Goal: Information Seeking & Learning: Learn about a topic

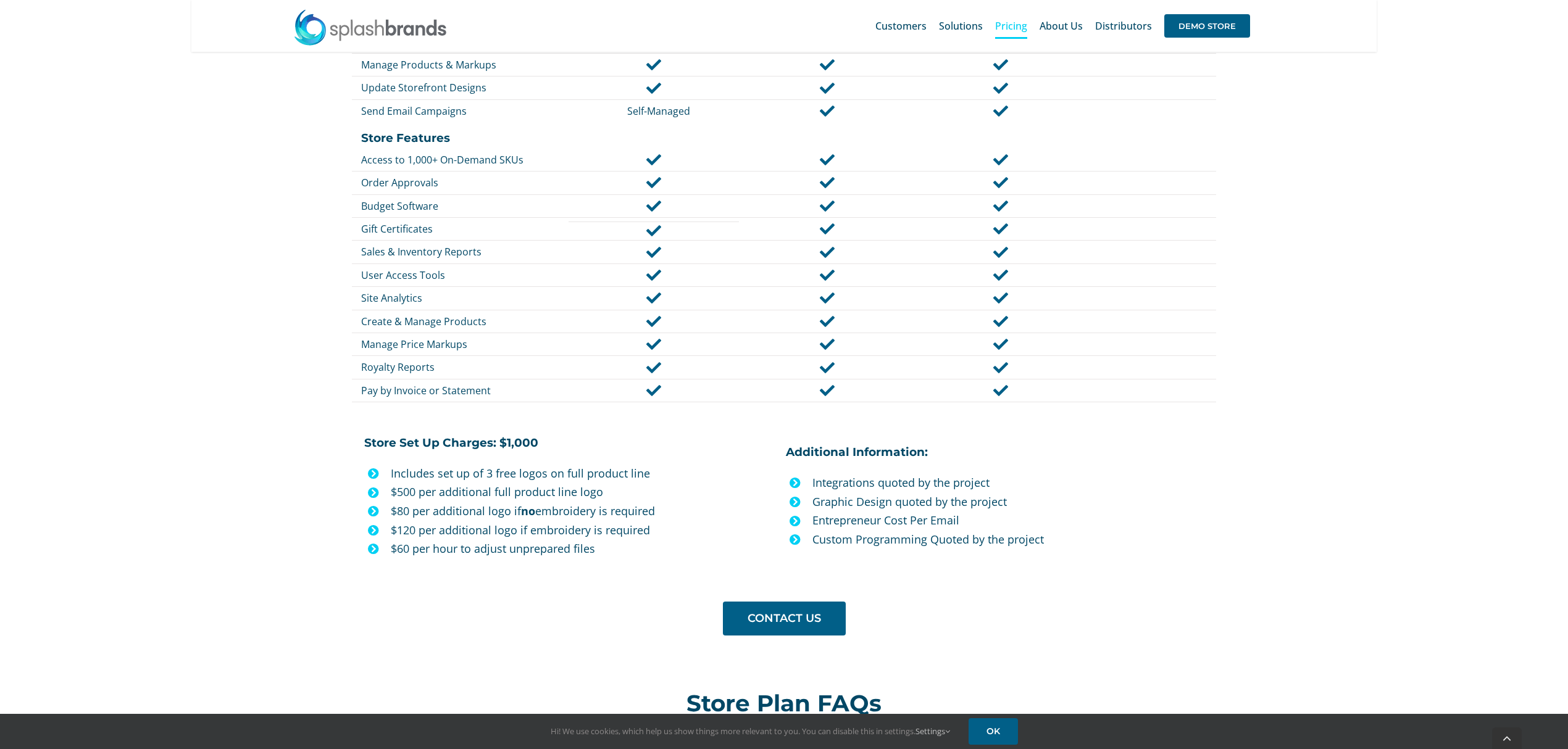
scroll to position [792, 0]
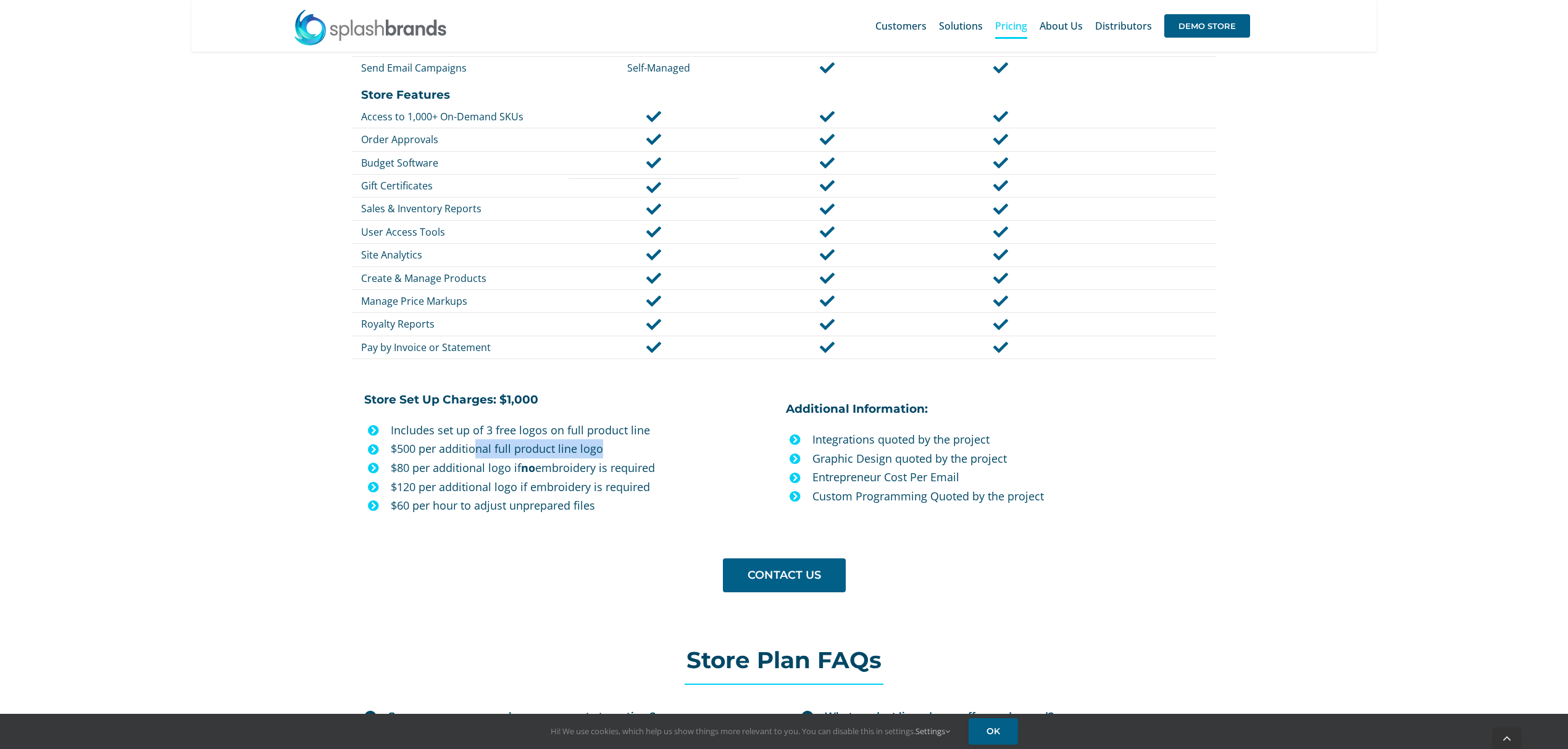
drag, startPoint x: 606, startPoint y: 451, endPoint x: 477, endPoint y: 451, distance: 129.0
click at [477, 451] on p "$500 per additional full product line logo" at bounding box center [583, 448] width 385 height 19
drag, startPoint x: 467, startPoint y: 465, endPoint x: 648, endPoint y: 467, distance: 181.0
click at [648, 467] on p "$80 per additional logo if no embroidery is required" at bounding box center [583, 467] width 385 height 19
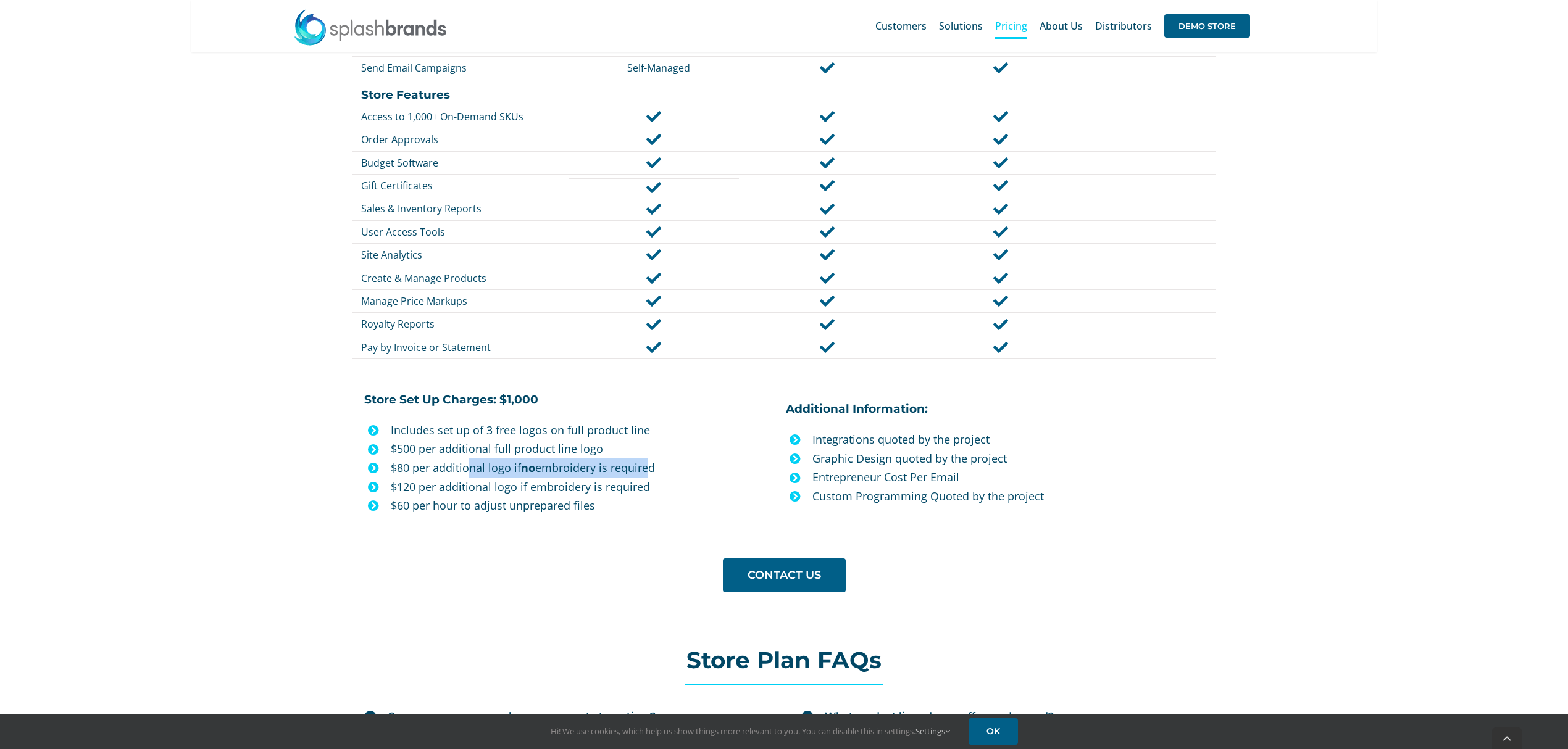
click at [648, 467] on p "$80 per additional logo if no embroidery is required" at bounding box center [583, 467] width 385 height 19
drag, startPoint x: 675, startPoint y: 469, endPoint x: 408, endPoint y: 476, distance: 267.1
click at [410, 476] on p "$80 per additional logo if no embroidery is required" at bounding box center [583, 467] width 385 height 19
click at [408, 476] on p "$80 per additional logo if no embroidery is required" at bounding box center [583, 467] width 385 height 19
drag, startPoint x: 398, startPoint y: 468, endPoint x: 482, endPoint y: 469, distance: 84.0
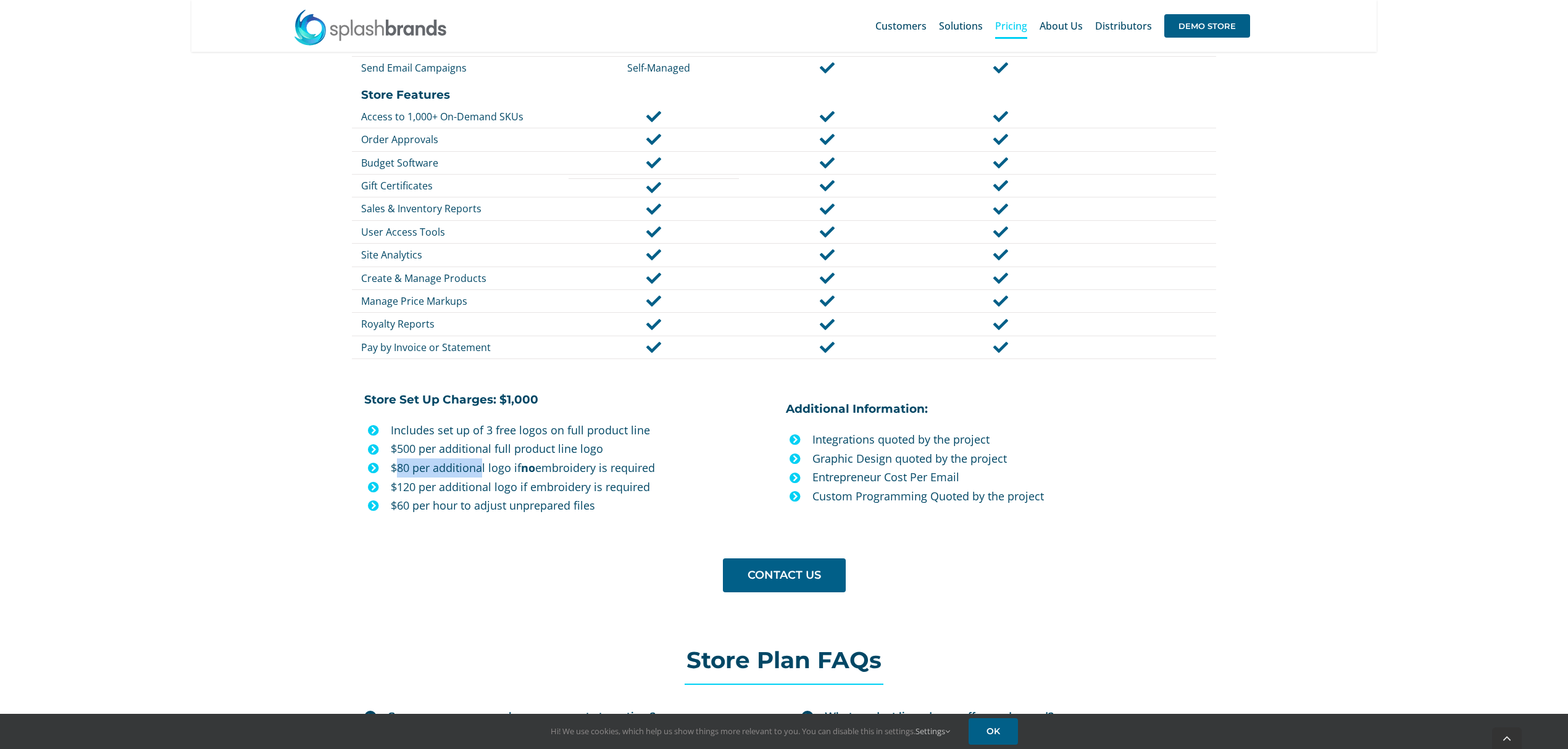
click at [482, 469] on p "$80 per additional logo if no embroidery is required" at bounding box center [583, 467] width 385 height 19
click at [507, 494] on p "$120 per additional logo if embroidery is required" at bounding box center [583, 486] width 385 height 19
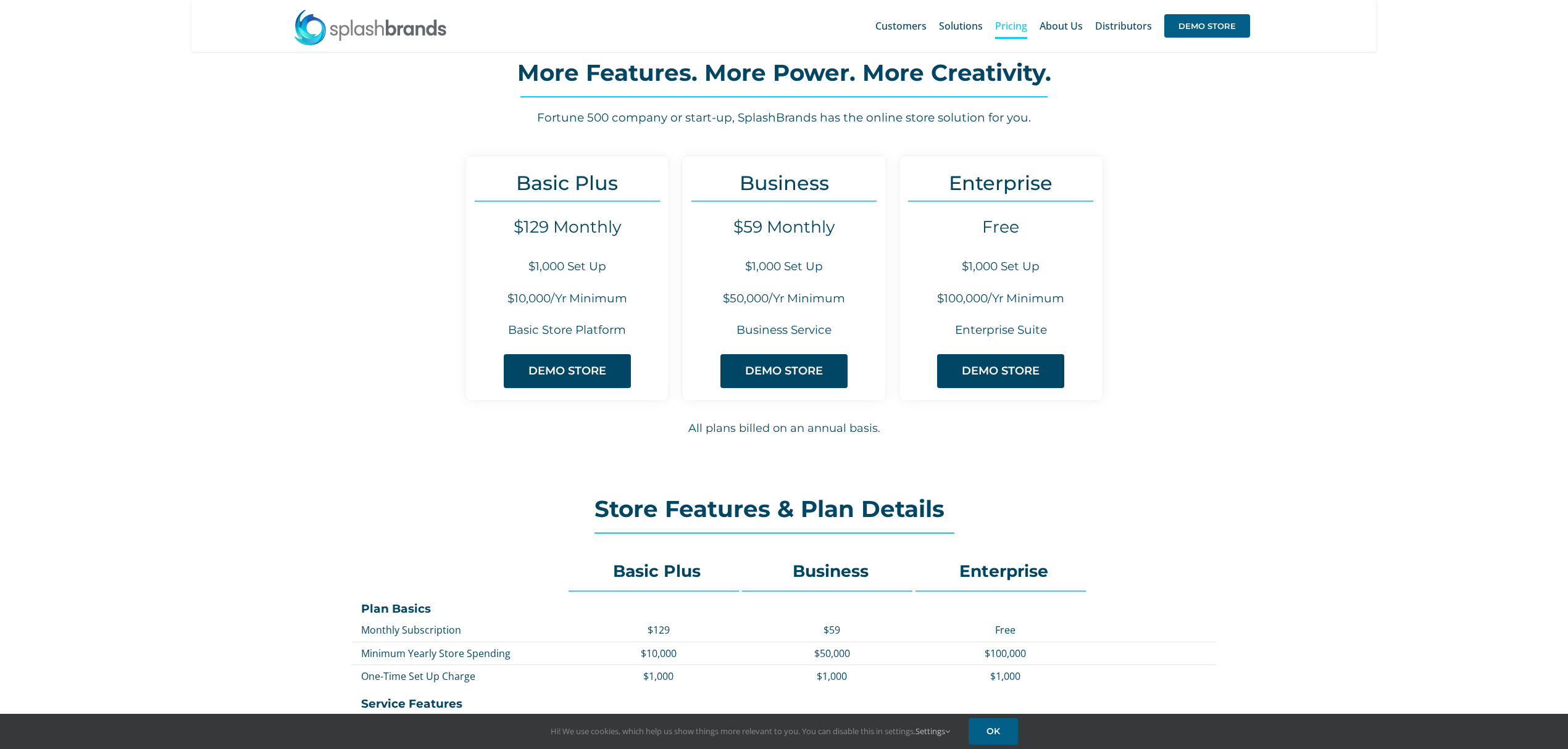
scroll to position [0, 0]
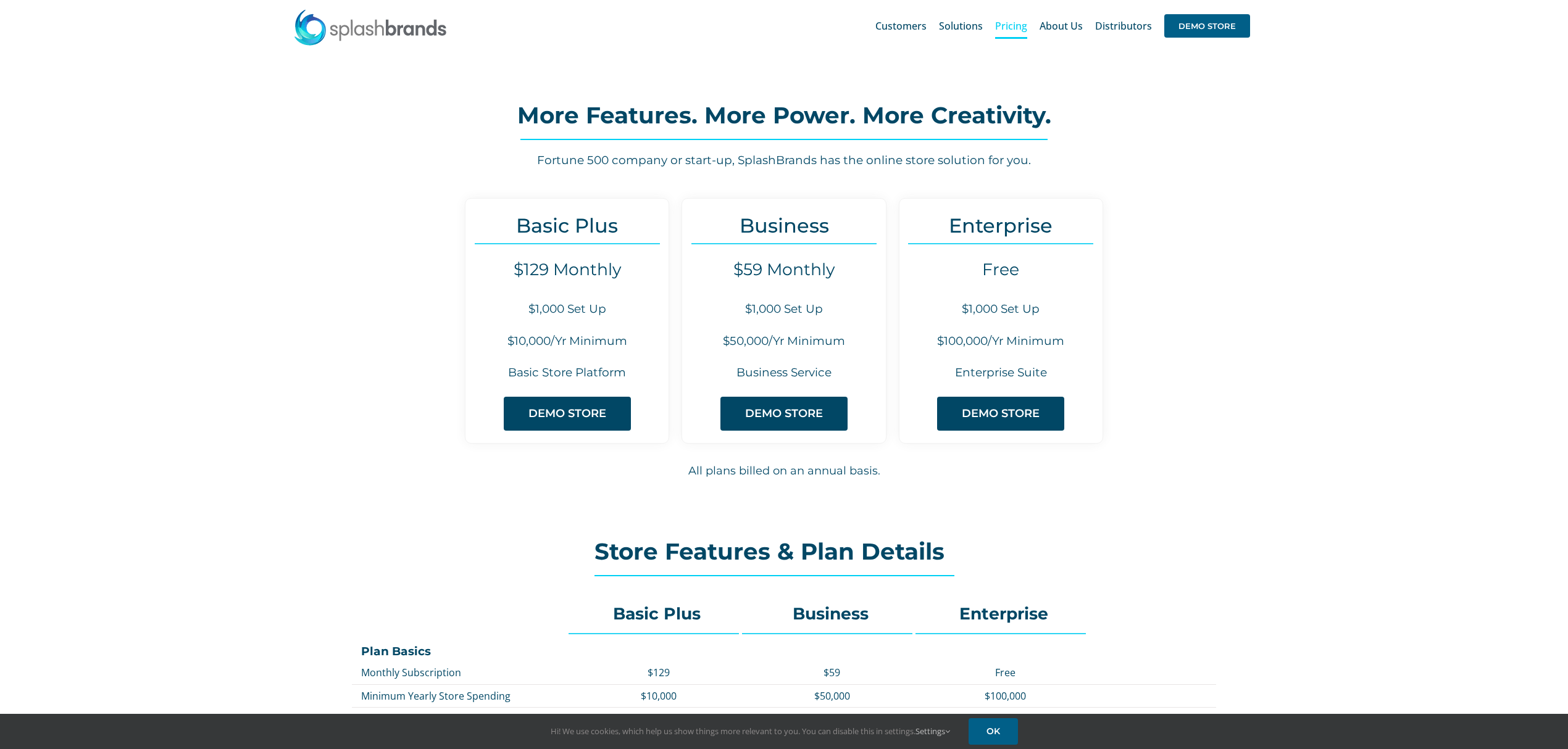
click at [1343, 361] on div "Basic Plus $129 Monthly $1,000 Set Up $10,000/Yr Minimum Basic Store Platform D…" at bounding box center [784, 342] width 1185 height 323
drag, startPoint x: 504, startPoint y: 343, endPoint x: 675, endPoint y: 329, distance: 171.6
click at [675, 329] on div "Basic Plus $129 Monthly $1,000 Set Up $10,000/Yr Minimum Basic Store Platform D…" at bounding box center [566, 320] width 217 height 245
drag, startPoint x: 730, startPoint y: 337, endPoint x: 820, endPoint y: 339, distance: 90.0
click at [820, 339] on h6 "$50,000/Yr Minimum" at bounding box center [784, 342] width 203 height 17
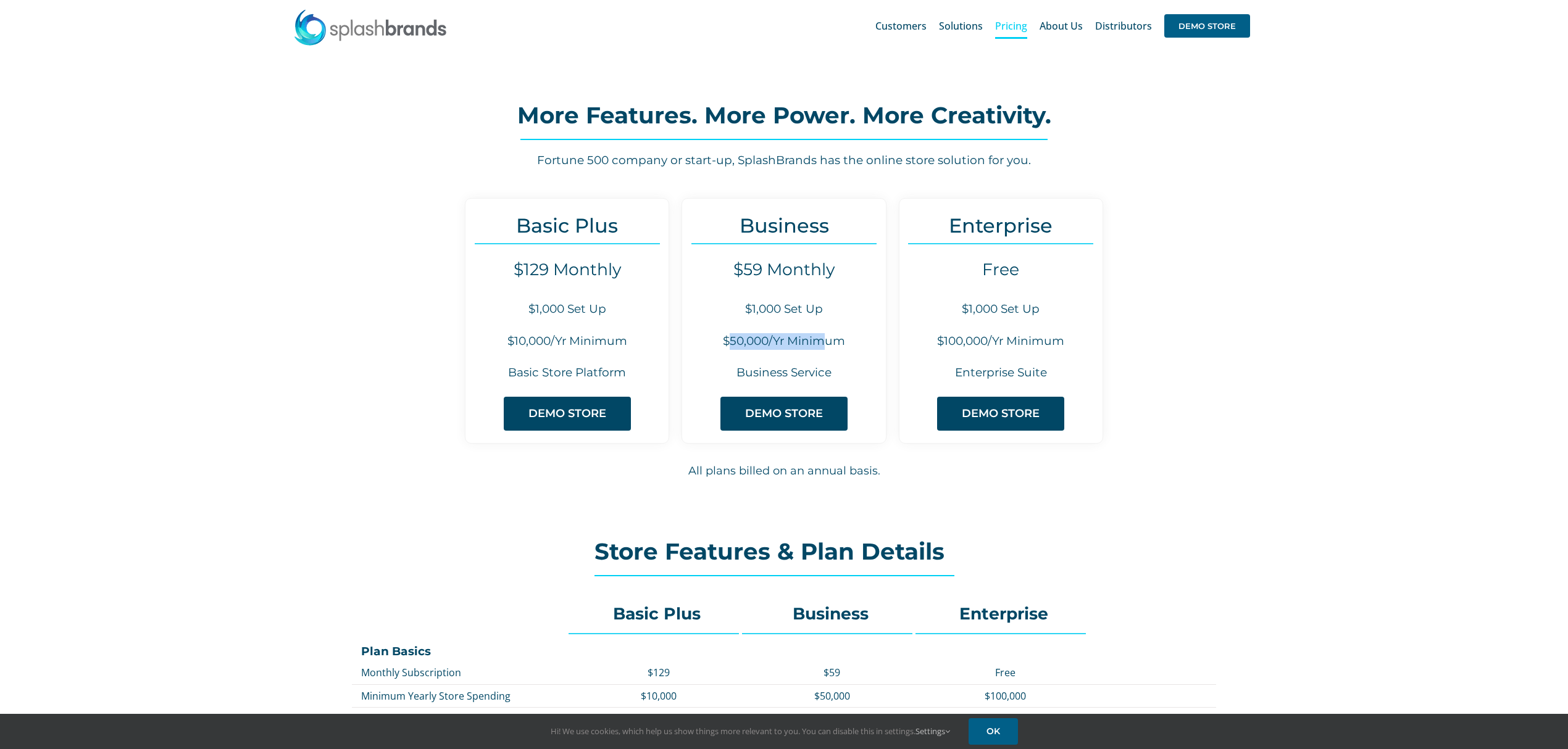
click at [820, 339] on h6 "$50,000/Yr Minimum" at bounding box center [784, 342] width 203 height 17
drag, startPoint x: 966, startPoint y: 334, endPoint x: 1031, endPoint y: 333, distance: 65.0
click at [1031, 333] on h6 "$100,000/Yr Minimum" at bounding box center [1001, 342] width 203 height 17
click at [1032, 333] on h6 "$100,000/Yr Minimum" at bounding box center [1001, 342] width 203 height 17
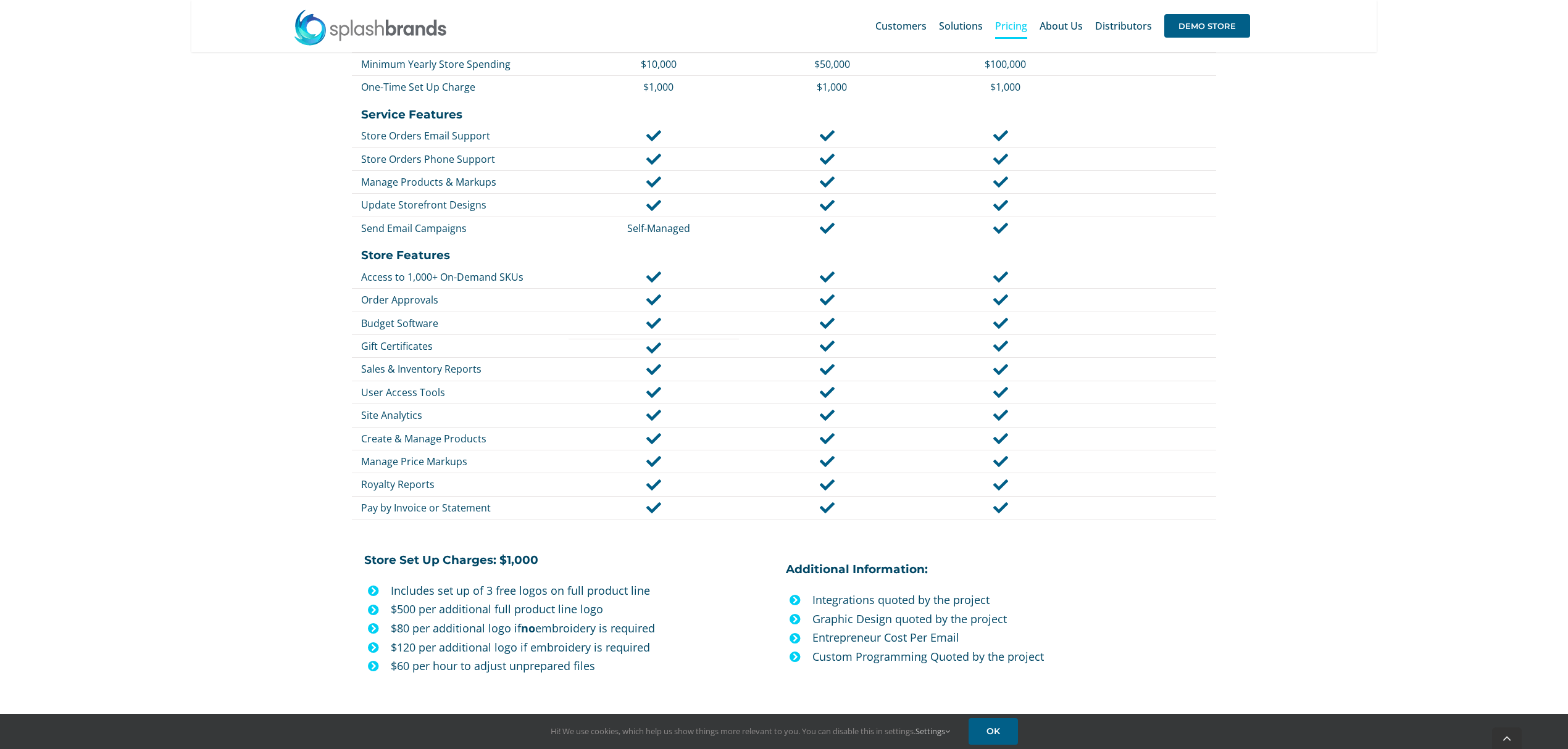
scroll to position [658, 0]
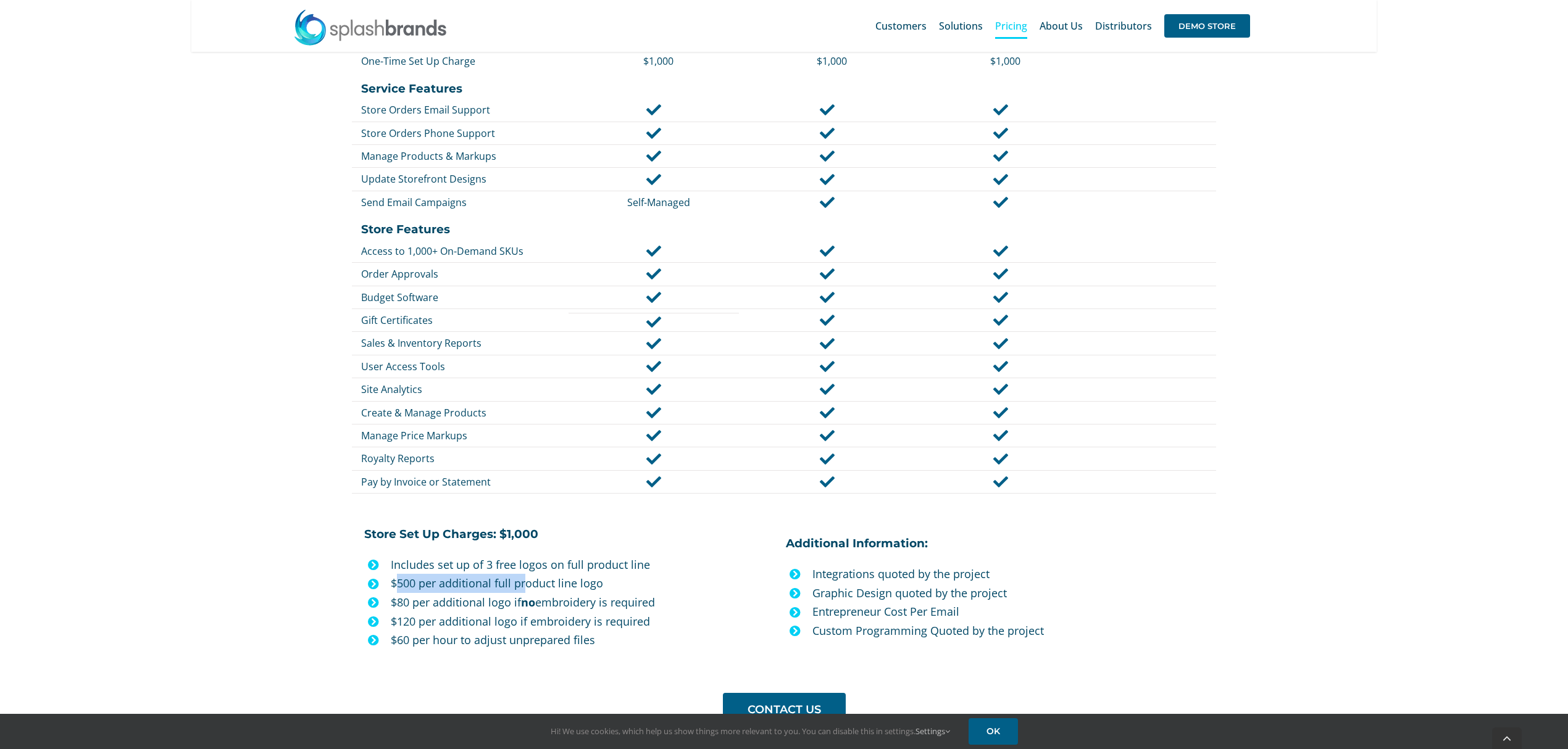
drag, startPoint x: 398, startPoint y: 583, endPoint x: 527, endPoint y: 588, distance: 129.1
click at [527, 588] on p "$500 per additional full product line logo" at bounding box center [583, 583] width 385 height 19
click at [528, 588] on p "$500 per additional full product line logo" at bounding box center [583, 583] width 385 height 19
click at [458, 588] on p "$500 per additional full product line logo" at bounding box center [583, 583] width 385 height 19
click at [463, 580] on p "$500 per additional full product line logo" at bounding box center [583, 583] width 385 height 19
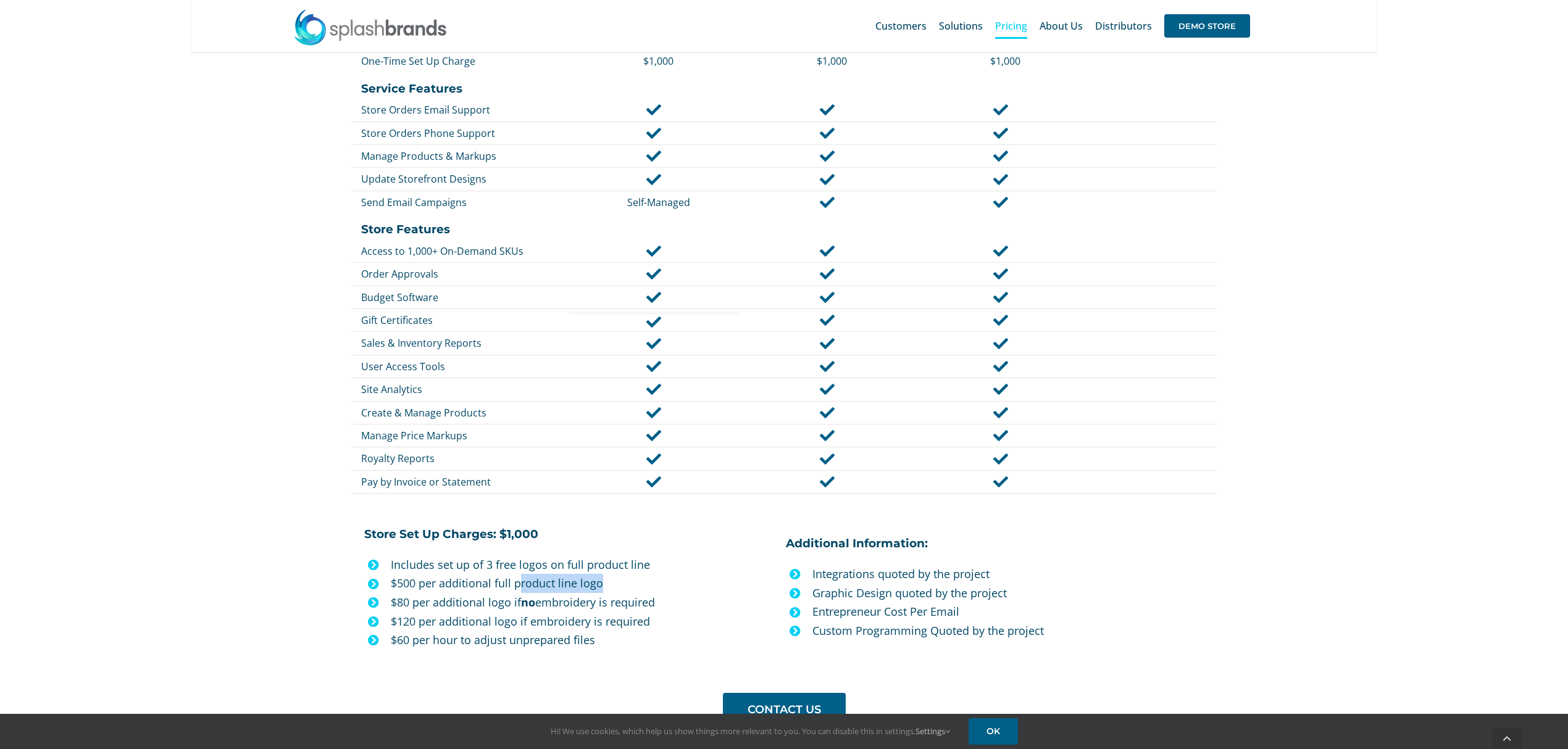
drag, startPoint x: 574, startPoint y: 590, endPoint x: 517, endPoint y: 588, distance: 57.0
click at [517, 588] on p "$500 per additional full product line logo" at bounding box center [583, 583] width 385 height 19
drag, startPoint x: 398, startPoint y: 585, endPoint x: 413, endPoint y: 586, distance: 15.0
click at [413, 586] on p "$500 per additional full product line logo" at bounding box center [583, 583] width 385 height 19
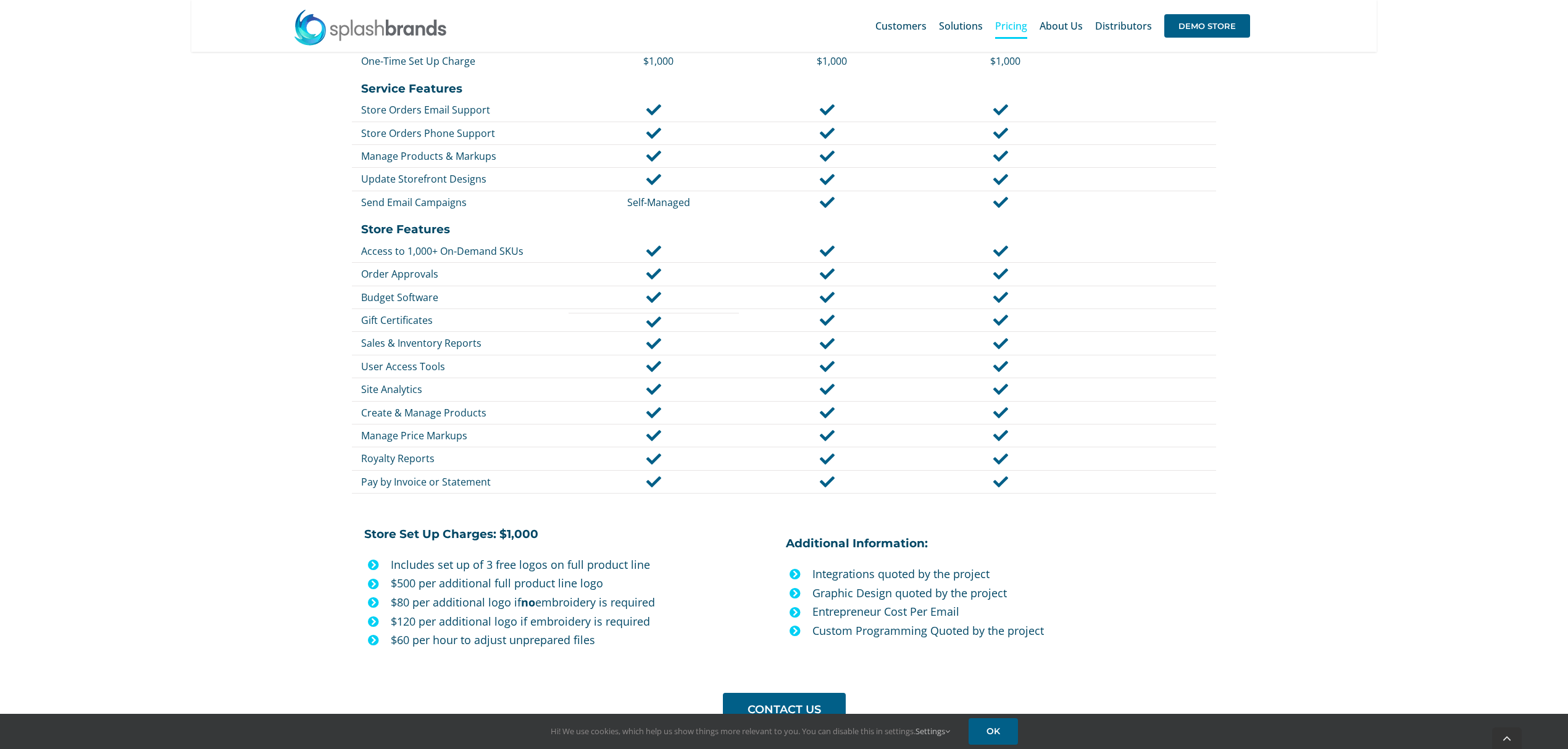
click at [413, 586] on p "$500 per additional full product line logo" at bounding box center [583, 583] width 385 height 19
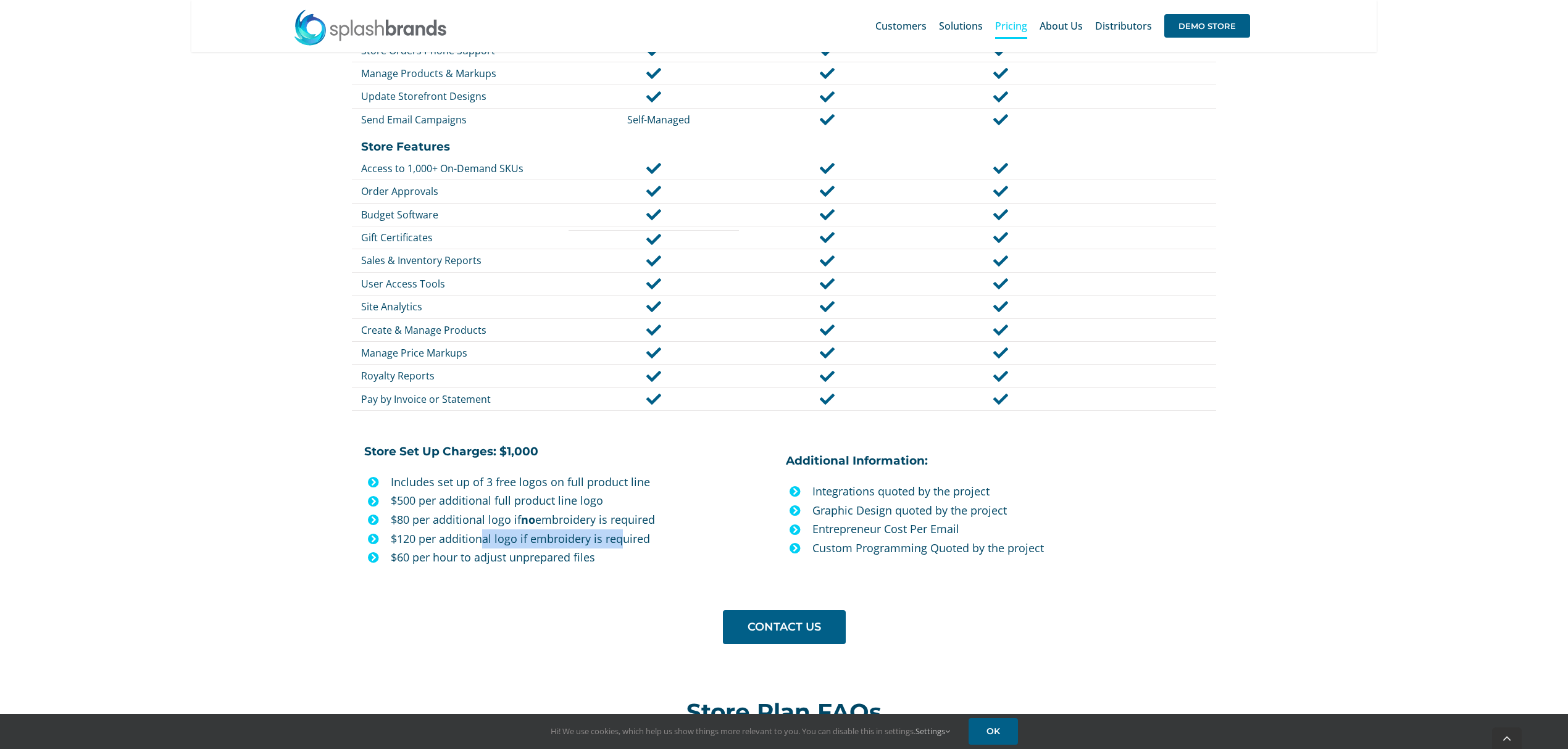
drag, startPoint x: 482, startPoint y: 543, endPoint x: 624, endPoint y: 544, distance: 142.0
click at [624, 544] on p "$120 per additional logo if embroidery is required" at bounding box center [583, 539] width 385 height 19
drag, startPoint x: 653, startPoint y: 540, endPoint x: 517, endPoint y: 545, distance: 136.1
click at [517, 545] on p "$120 per additional logo if embroidery is required" at bounding box center [583, 539] width 385 height 19
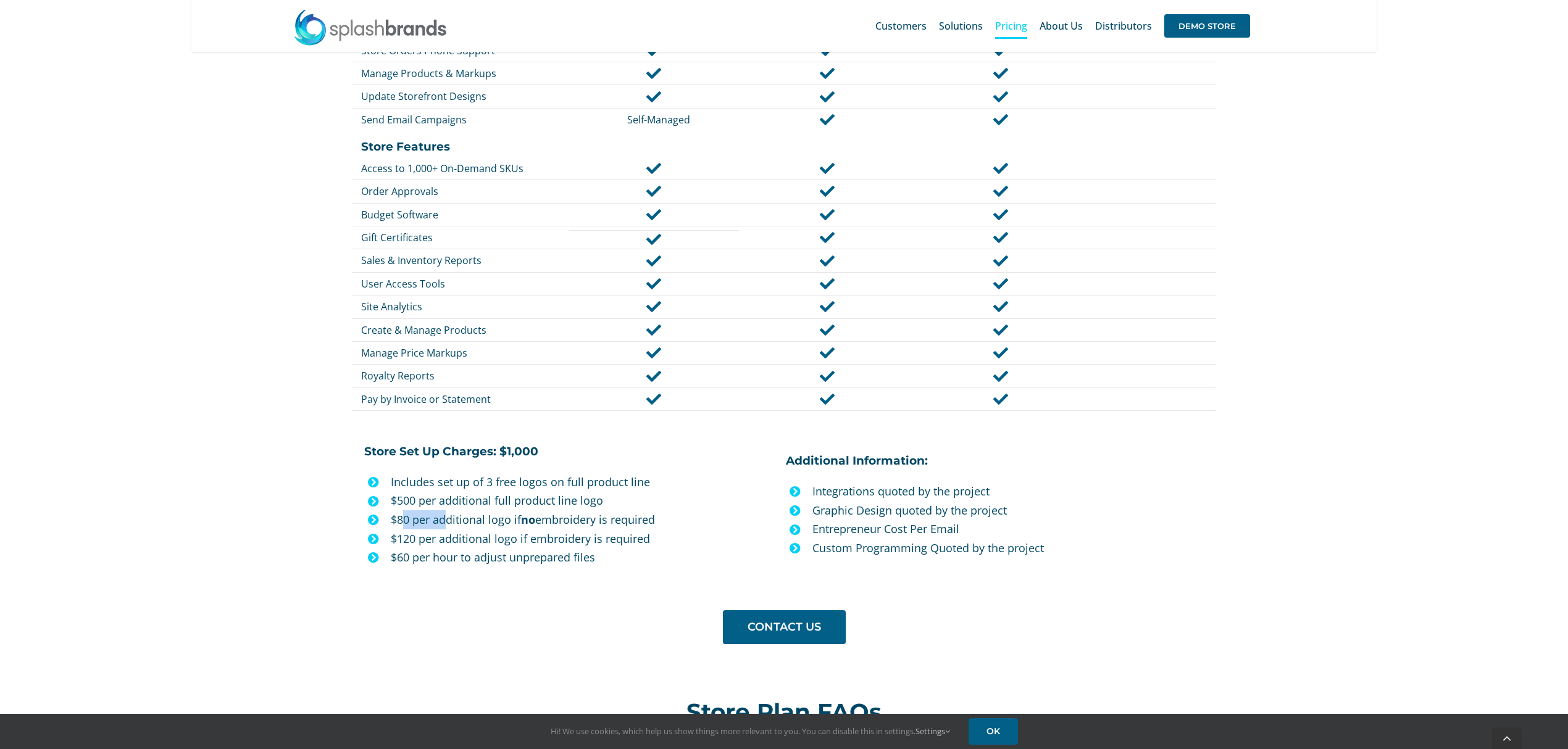
drag, startPoint x: 401, startPoint y: 520, endPoint x: 448, endPoint y: 522, distance: 47.0
click at [448, 522] on p "$80 per additional logo if no embroidery is required" at bounding box center [583, 520] width 385 height 19
click at [509, 518] on p "$80 per additional logo if no embroidery is required" at bounding box center [583, 520] width 385 height 19
drag, startPoint x: 599, startPoint y: 525, endPoint x: 522, endPoint y: 524, distance: 77.0
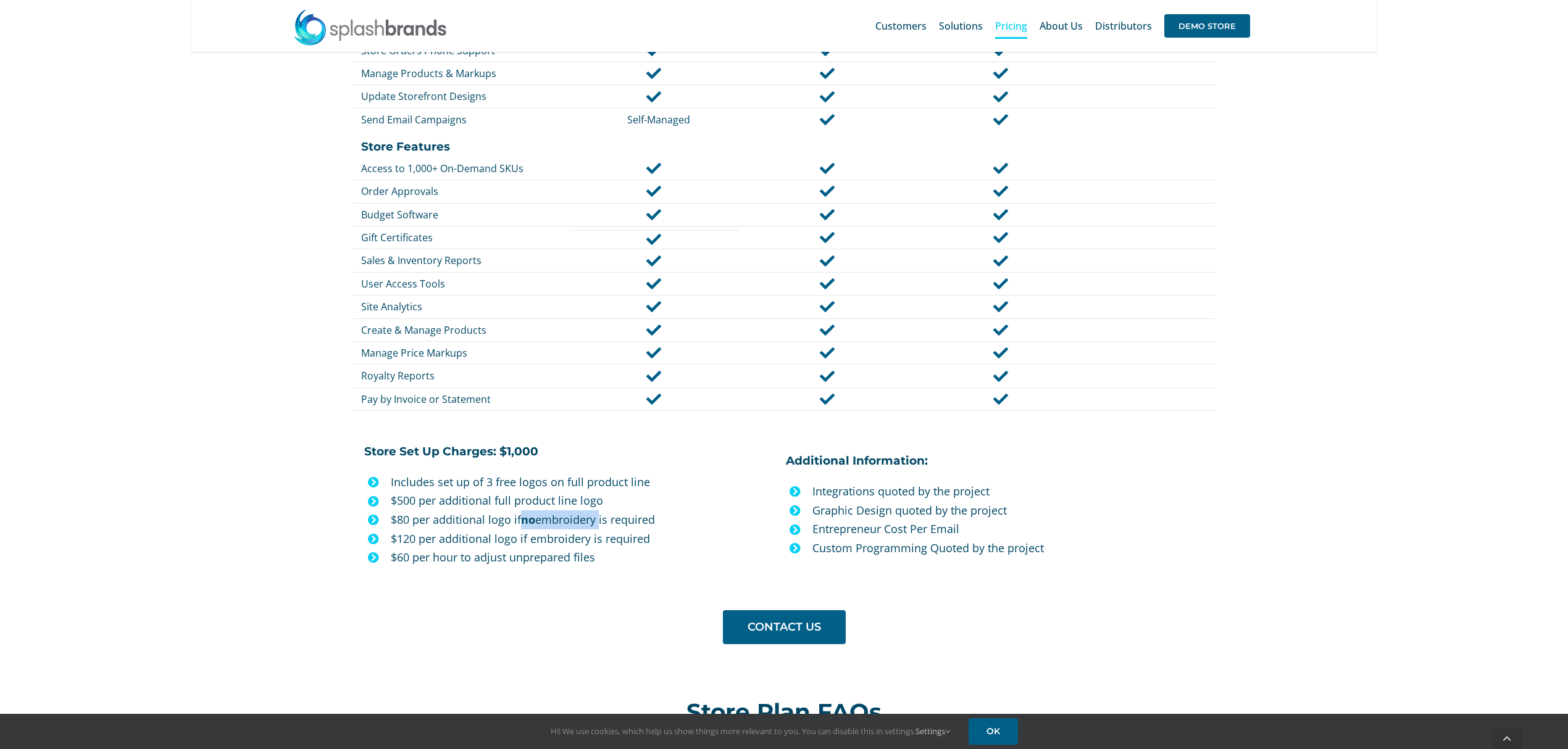
click at [522, 525] on p "$80 per additional logo if no embroidery is required" at bounding box center [583, 520] width 385 height 19
click at [522, 524] on b "no" at bounding box center [527, 520] width 14 height 15
drag, startPoint x: 523, startPoint y: 524, endPoint x: 558, endPoint y: 525, distance: 35.0
click at [558, 525] on p "$80 per additional logo if no embroidery is required" at bounding box center [583, 520] width 385 height 19
click at [558, 525] on p "$80 per additional logo if no embroidery is required" at bounding box center [583, 520] width 385 height 19
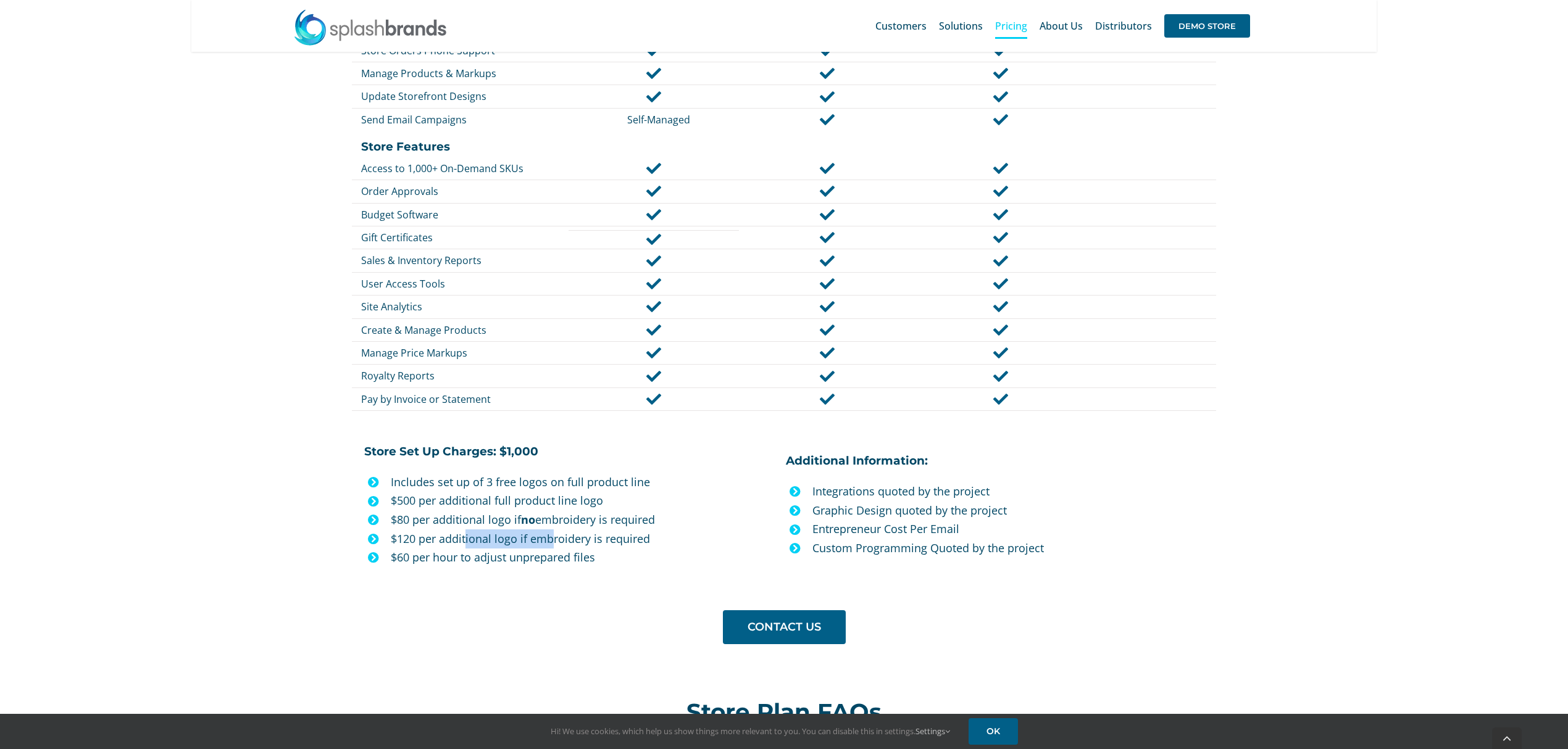
drag, startPoint x: 464, startPoint y: 543, endPoint x: 550, endPoint y: 546, distance: 86.1
click at [550, 546] on p "$120 per additional logo if embroidery is required" at bounding box center [583, 539] width 385 height 19
drag, startPoint x: 616, startPoint y: 524, endPoint x: 523, endPoint y: 522, distance: 93.0
click at [523, 522] on p "$80 per additional logo if no embroidery is required" at bounding box center [583, 520] width 385 height 19
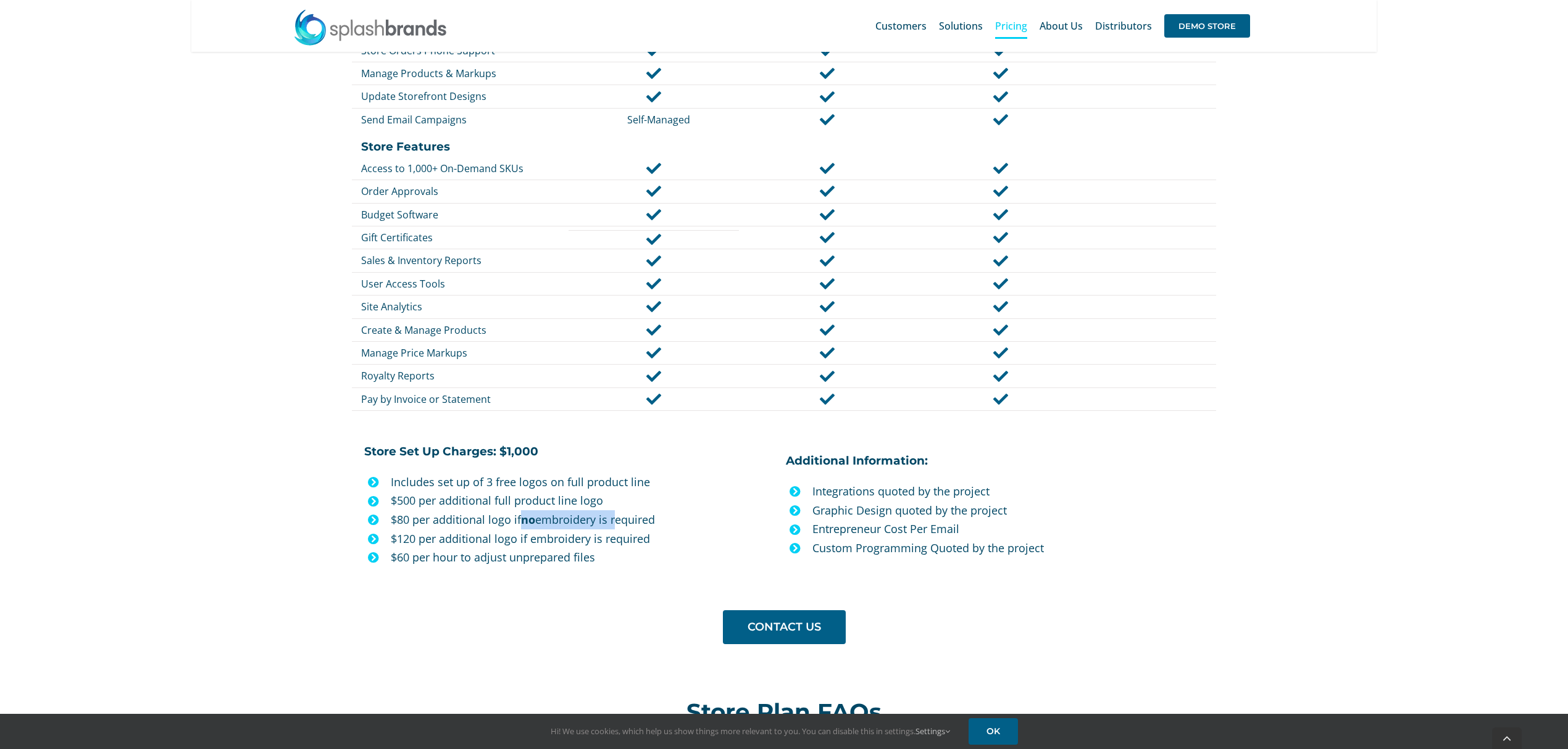
click at [523, 522] on b "no" at bounding box center [527, 520] width 14 height 15
drag, startPoint x: 415, startPoint y: 537, endPoint x: 463, endPoint y: 528, distance: 48.8
click at [463, 528] on ul "Includes set up of 3 free logos on full product line $500 per additional full p…" at bounding box center [571, 520] width 413 height 95
click at [465, 538] on p "$120 per additional logo if embroidery is required" at bounding box center [583, 539] width 385 height 19
click at [373, 524] on icon at bounding box center [373, 519] width 11 height 11
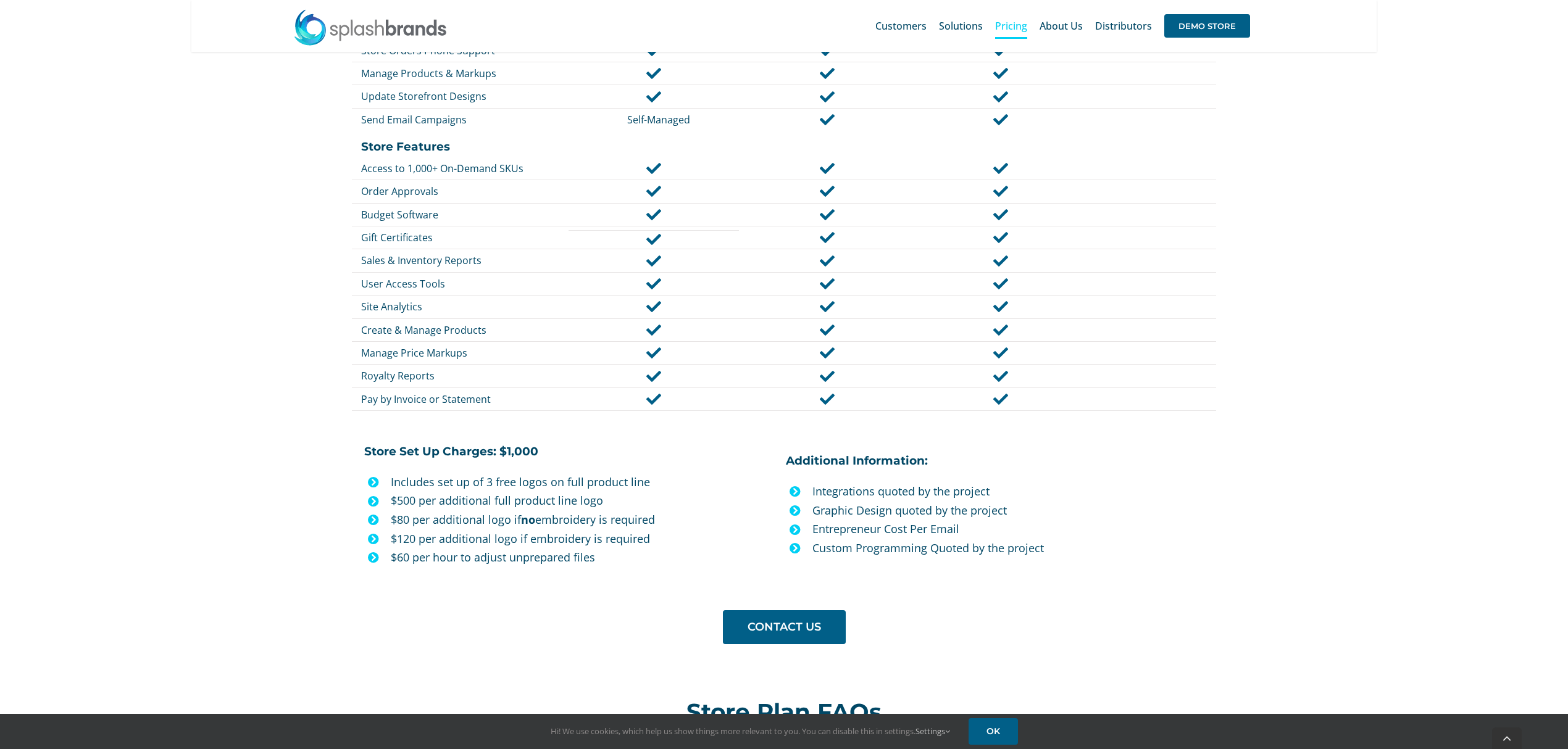
click at [477, 525] on p "$80 per additional logo if no embroidery is required" at bounding box center [583, 520] width 385 height 19
